Goal: Transaction & Acquisition: Subscribe to service/newsletter

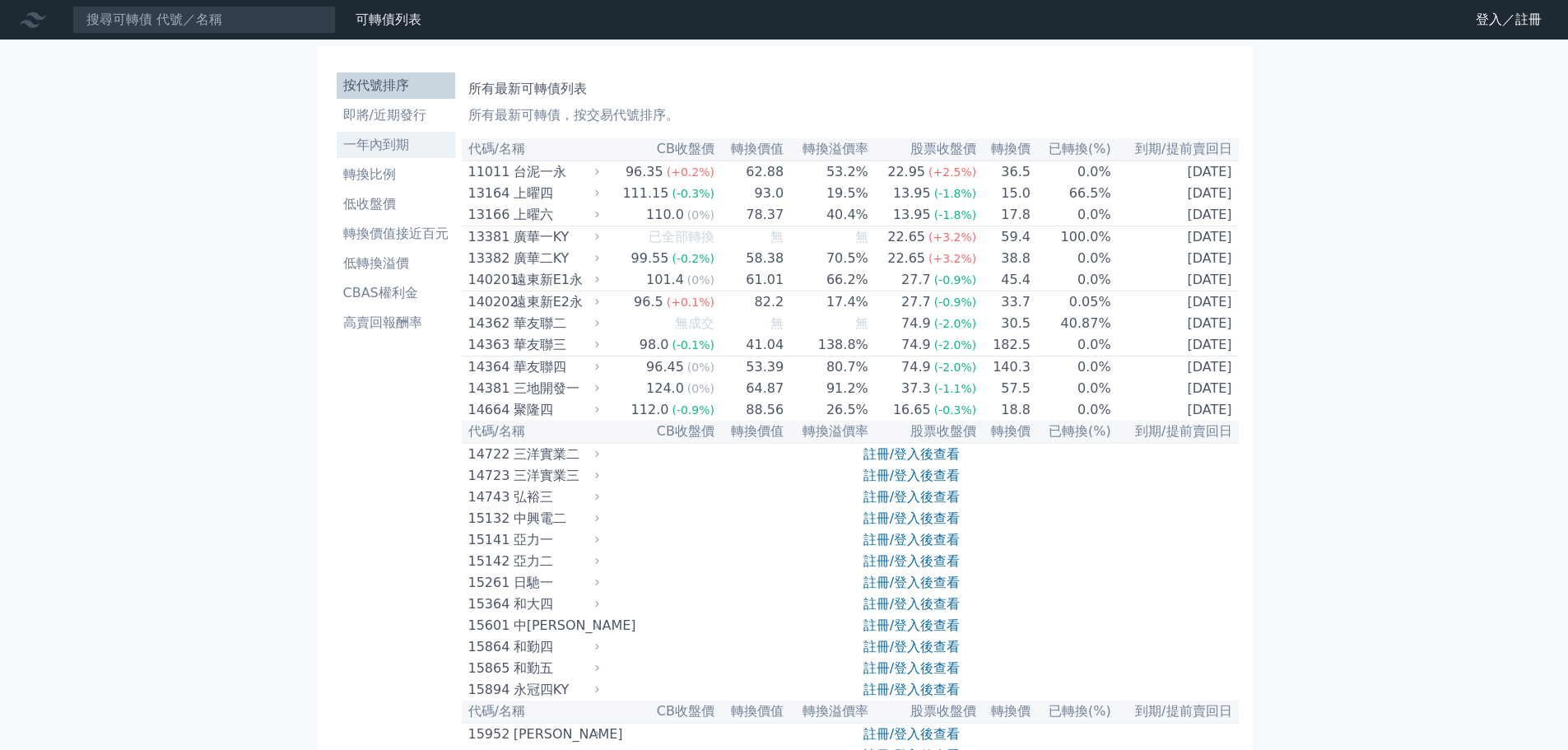
click at [385, 139] on li "一年內到期" at bounding box center [396, 145] width 119 height 20
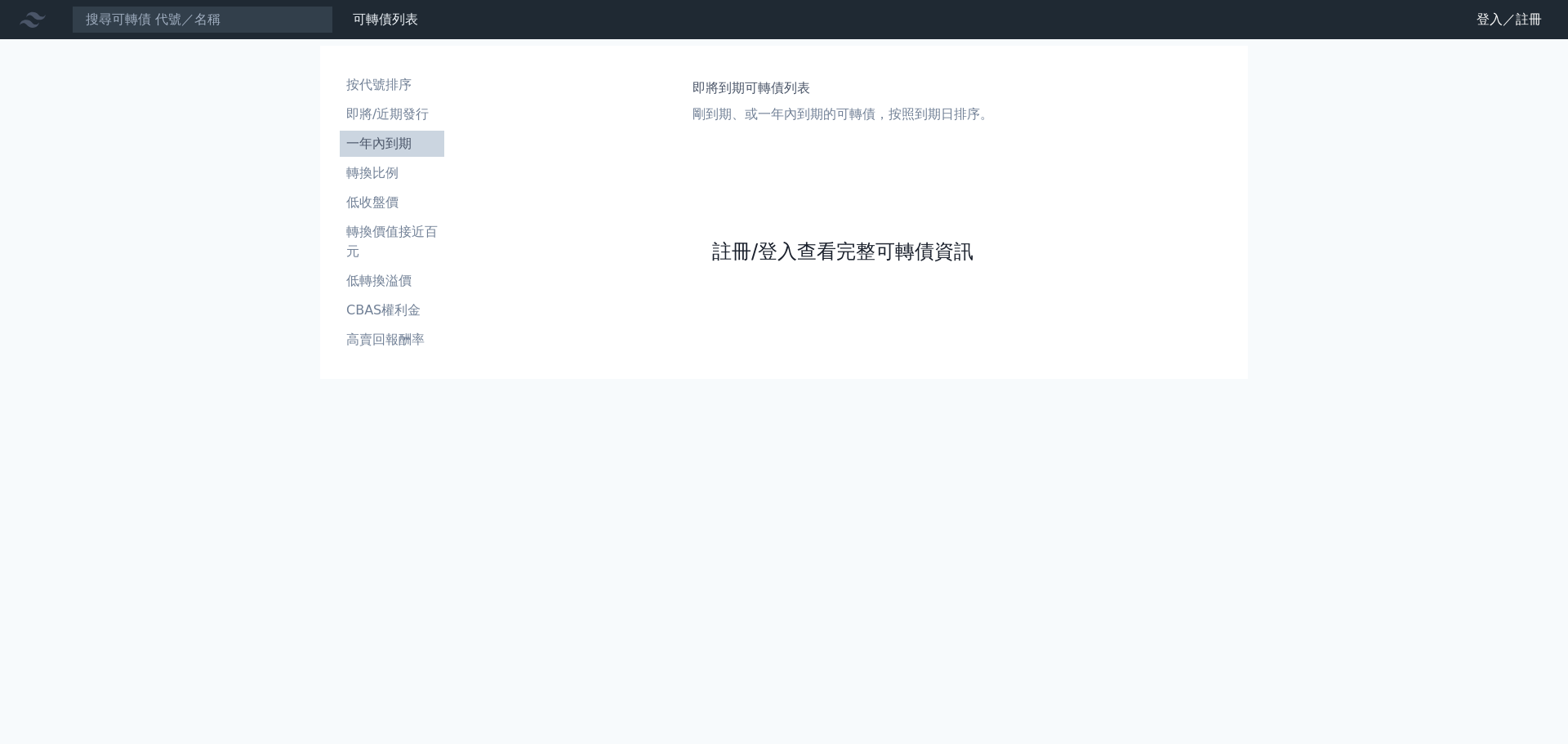
click at [779, 253] on link "註冊/登入查看完整可轉債資訊" at bounding box center [843, 252] width 261 height 26
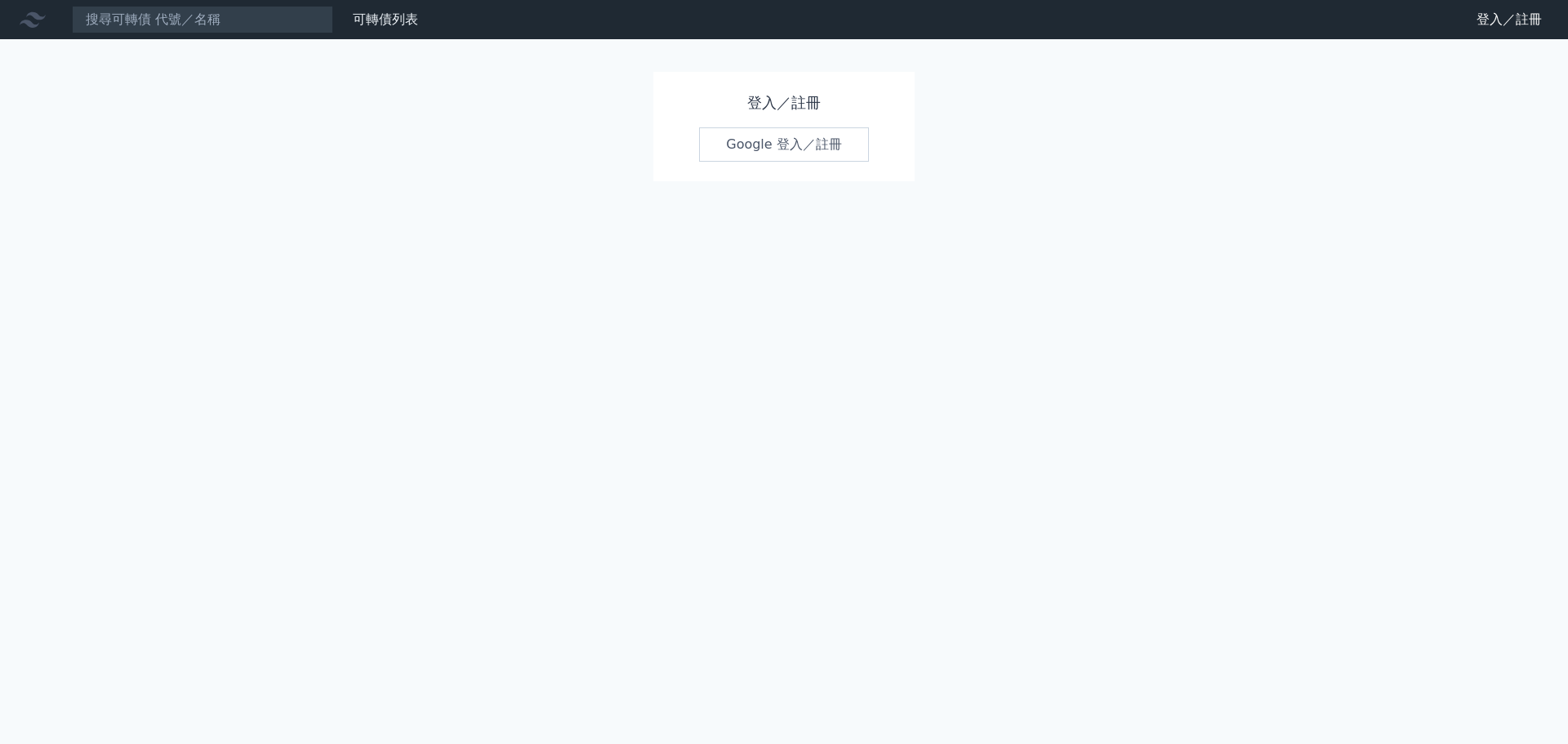
click at [793, 105] on h1 "登入／註冊" at bounding box center [784, 103] width 170 height 22
click at [768, 102] on h1 "登入／註冊" at bounding box center [784, 103] width 170 height 22
click at [770, 147] on link "Google 登入／註冊" at bounding box center [784, 144] width 170 height 35
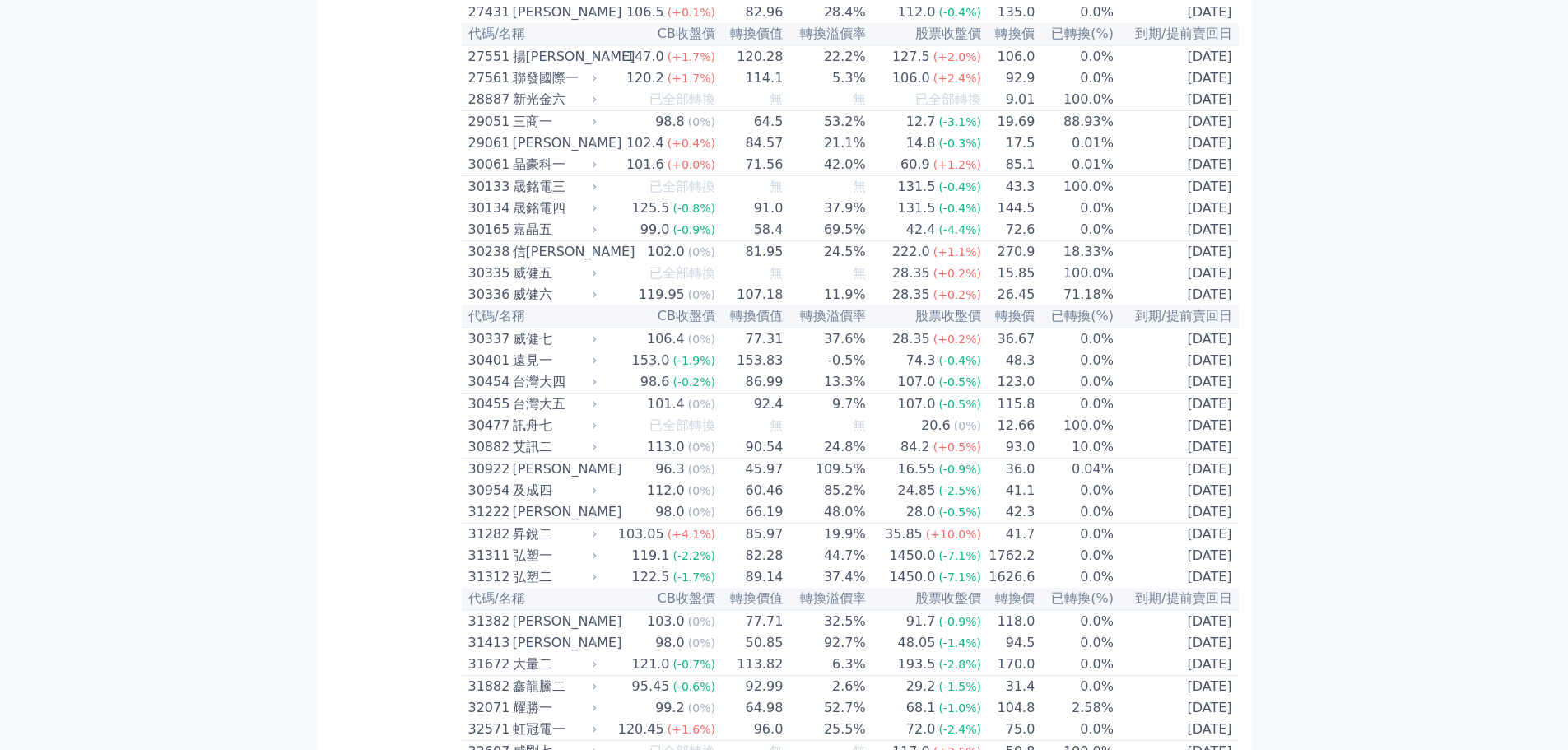
scroll to position [1975, 0]
